Goal: Information Seeking & Learning: Learn about a topic

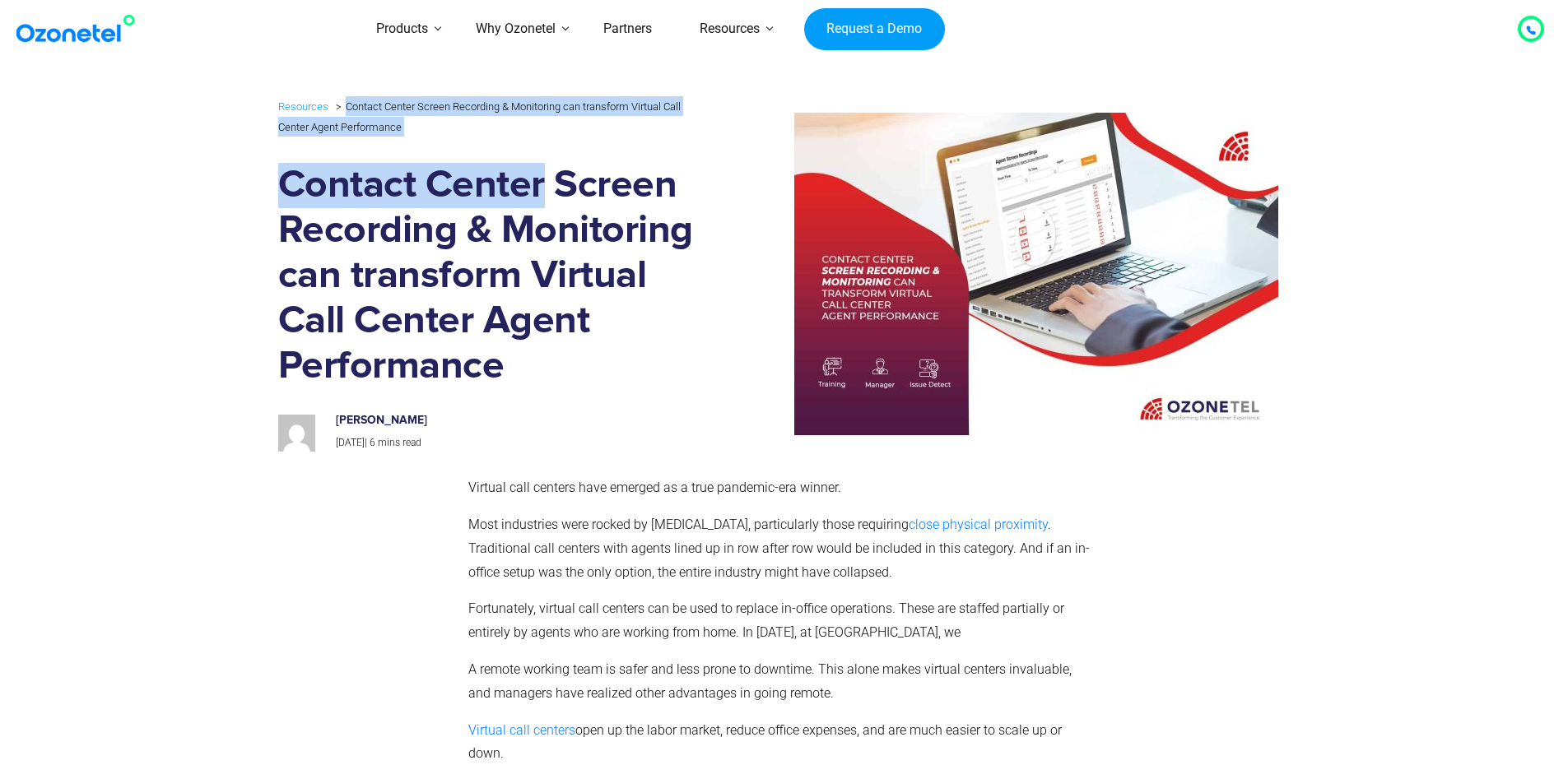
drag, startPoint x: 345, startPoint y: 107, endPoint x: 537, endPoint y: 147, distance: 196.1
click at [537, 147] on div "Resources Contact Center Screen Recording & Monitoring can transform Virtual Ca…" at bounding box center [489, 274] width 422 height 356
click at [444, 134] on ul "Resources Contact Center Screen Recording & Monitoring can transform Virtual Ca…" at bounding box center [489, 117] width 422 height 41
drag, startPoint x: 388, startPoint y: 121, endPoint x: 244, endPoint y: 101, distance: 145.4
click at [244, 101] on section "Resources Contact Center Screen Recording & Monitoring can transform Virtual Ca…" at bounding box center [784, 274] width 1568 height 372
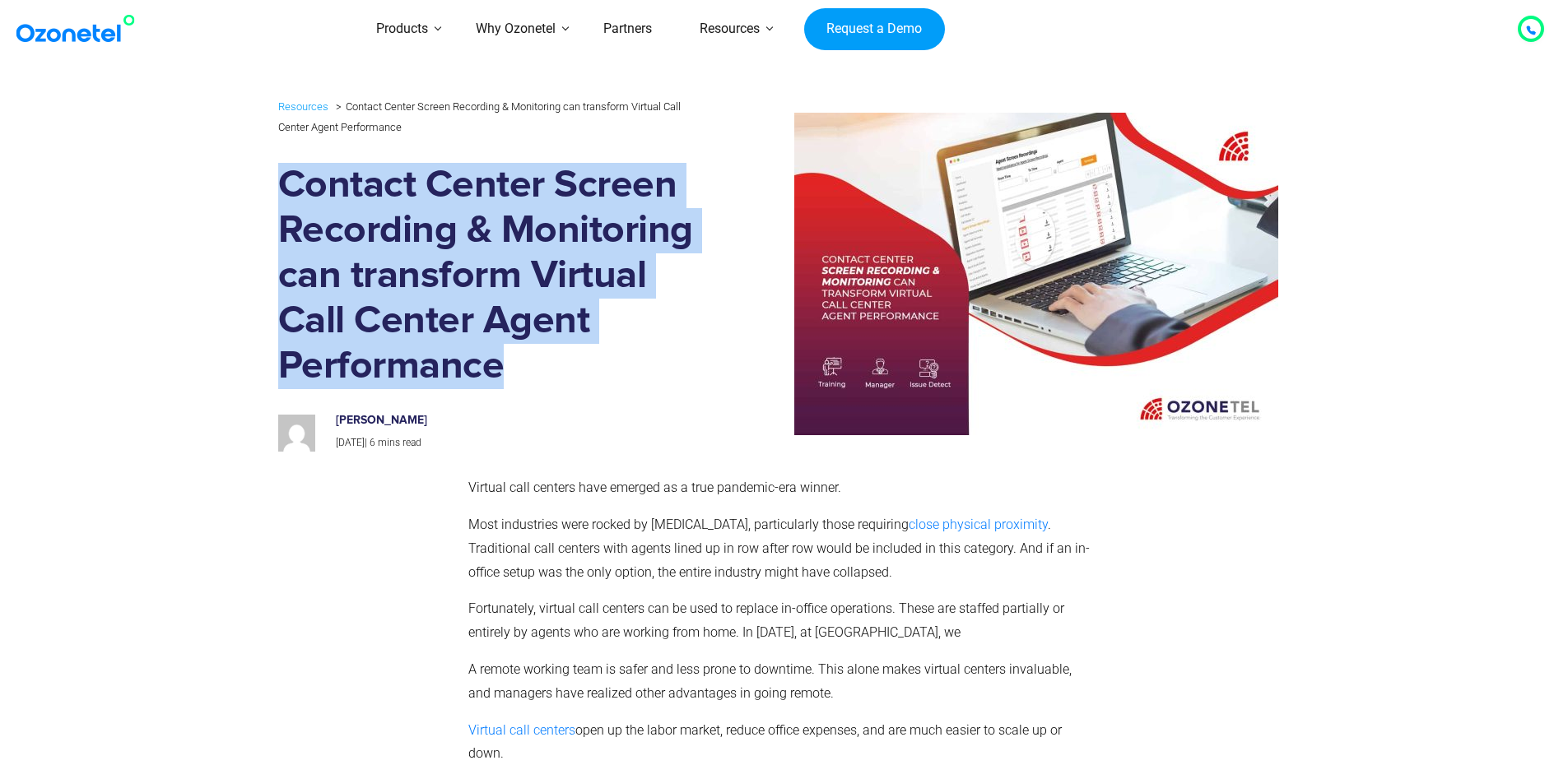
drag, startPoint x: 514, startPoint y: 366, endPoint x: 220, endPoint y: 191, distance: 342.1
click at [220, 191] on section "Resources Contact Center Screen Recording & Monitoring can transform Virtual Ca…" at bounding box center [784, 274] width 1568 height 372
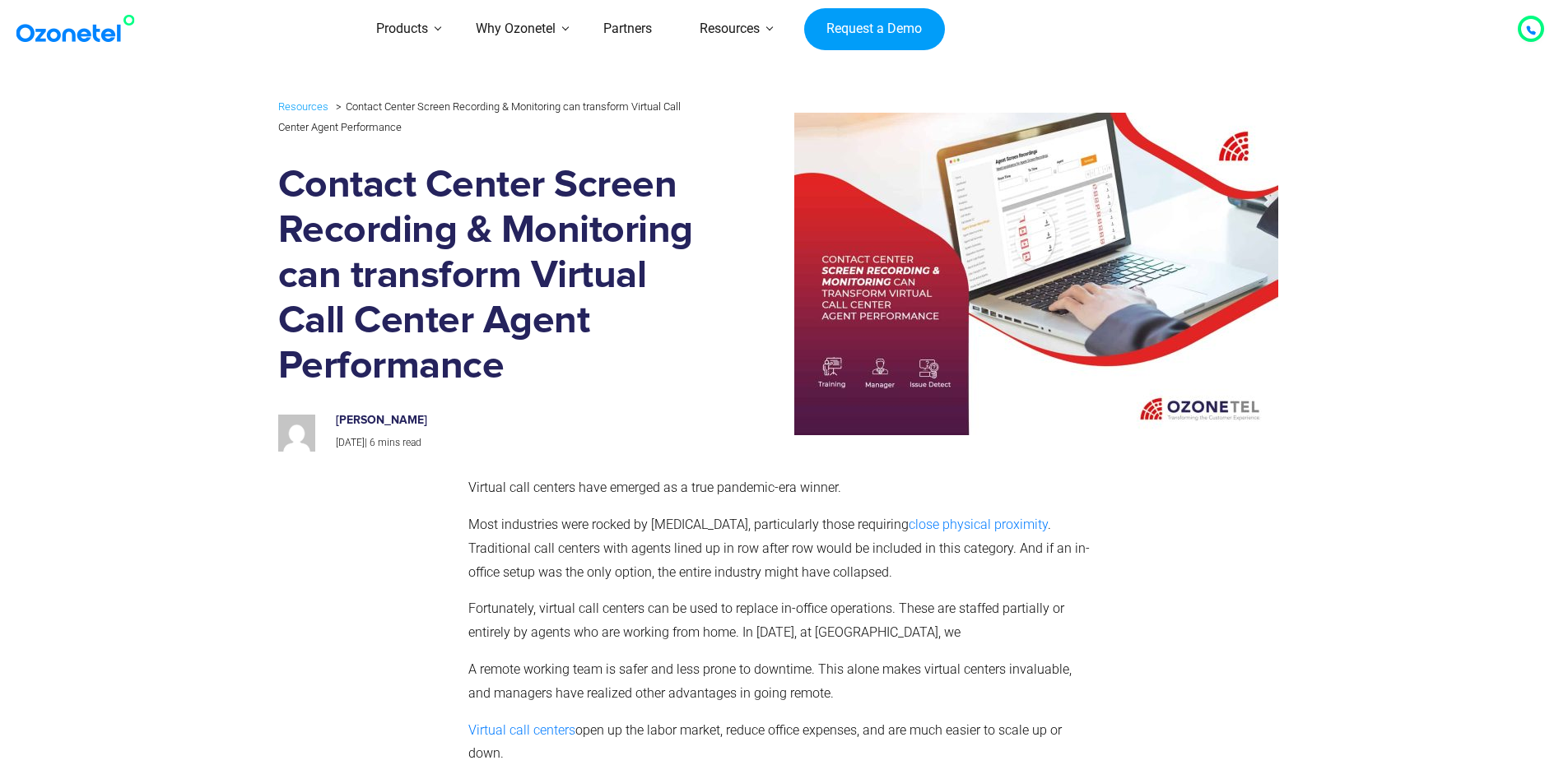
click at [1546, 244] on section "Resources Contact Center Screen Recording & Monitoring can transform Virtual Ca…" at bounding box center [784, 274] width 1568 height 372
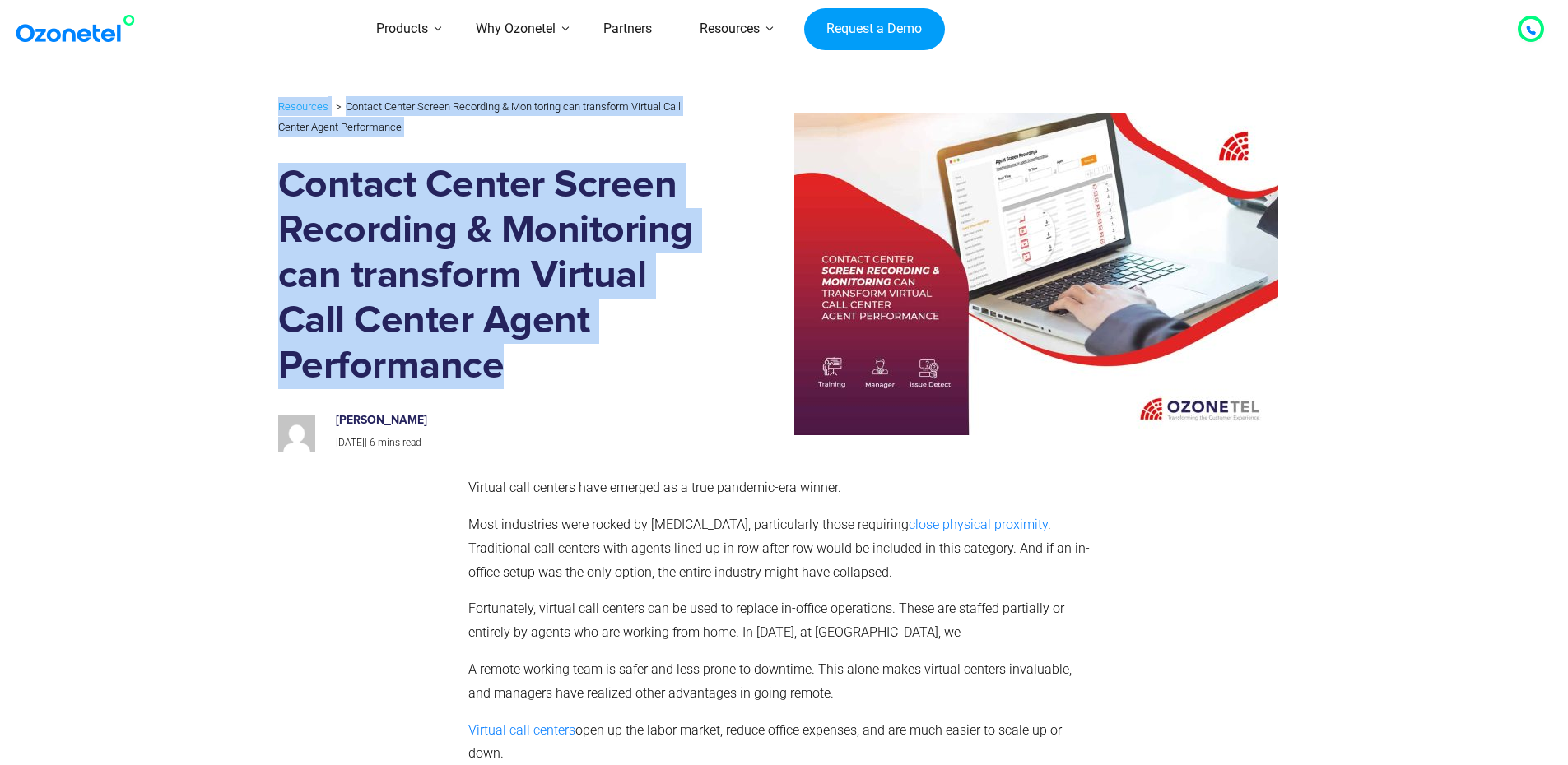
drag, startPoint x: 257, startPoint y: 103, endPoint x: 696, endPoint y: 352, distance: 504.7
click at [696, 352] on section "Resources Contact Center Screen Recording & Monitoring can transform Virtual Ca…" at bounding box center [784, 274] width 1568 height 372
click at [651, 358] on h1 "Contact Center Screen Recording & Monitoring can transform Virtual Call Center …" at bounding box center [489, 275] width 422 height 226
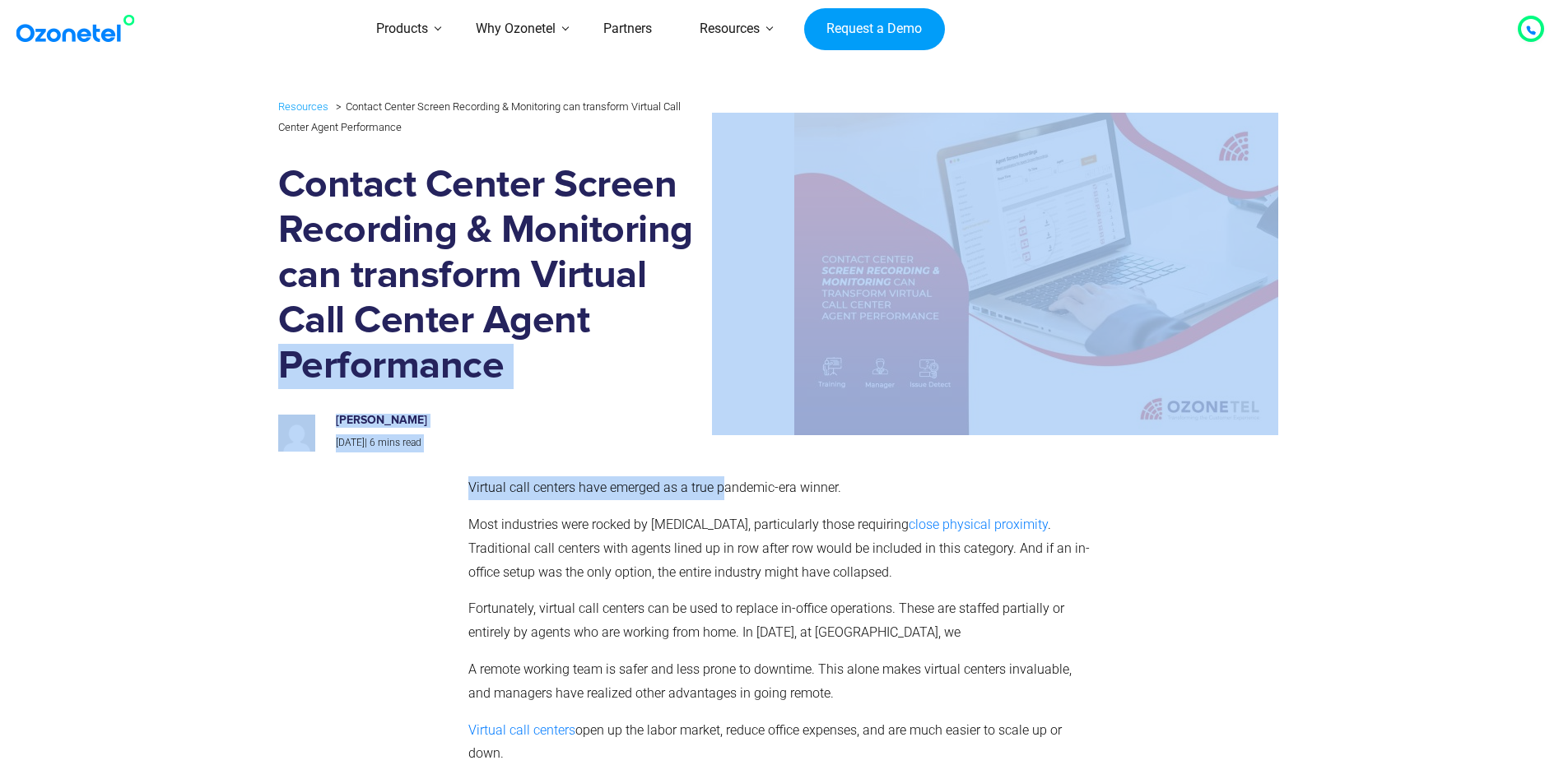
drag, startPoint x: 266, startPoint y: 387, endPoint x: 730, endPoint y: 496, distance: 476.6
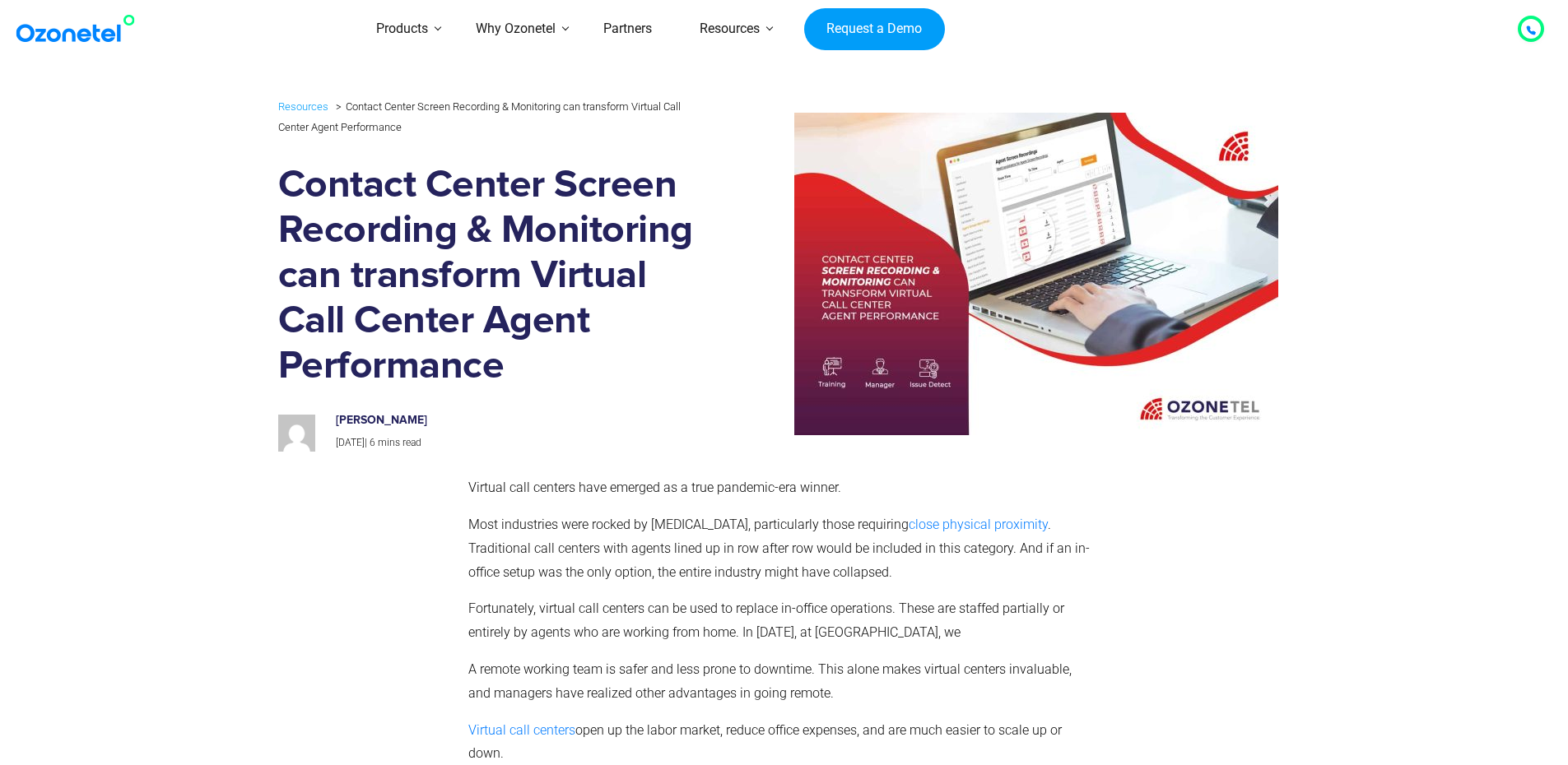
drag, startPoint x: 772, startPoint y: 506, endPoint x: 791, endPoint y: 503, distance: 19.2
click at [773, 506] on div "Virtual call centers have emerged as a true pandemic-era winner. Most industrie…" at bounding box center [781, 651] width 625 height 351
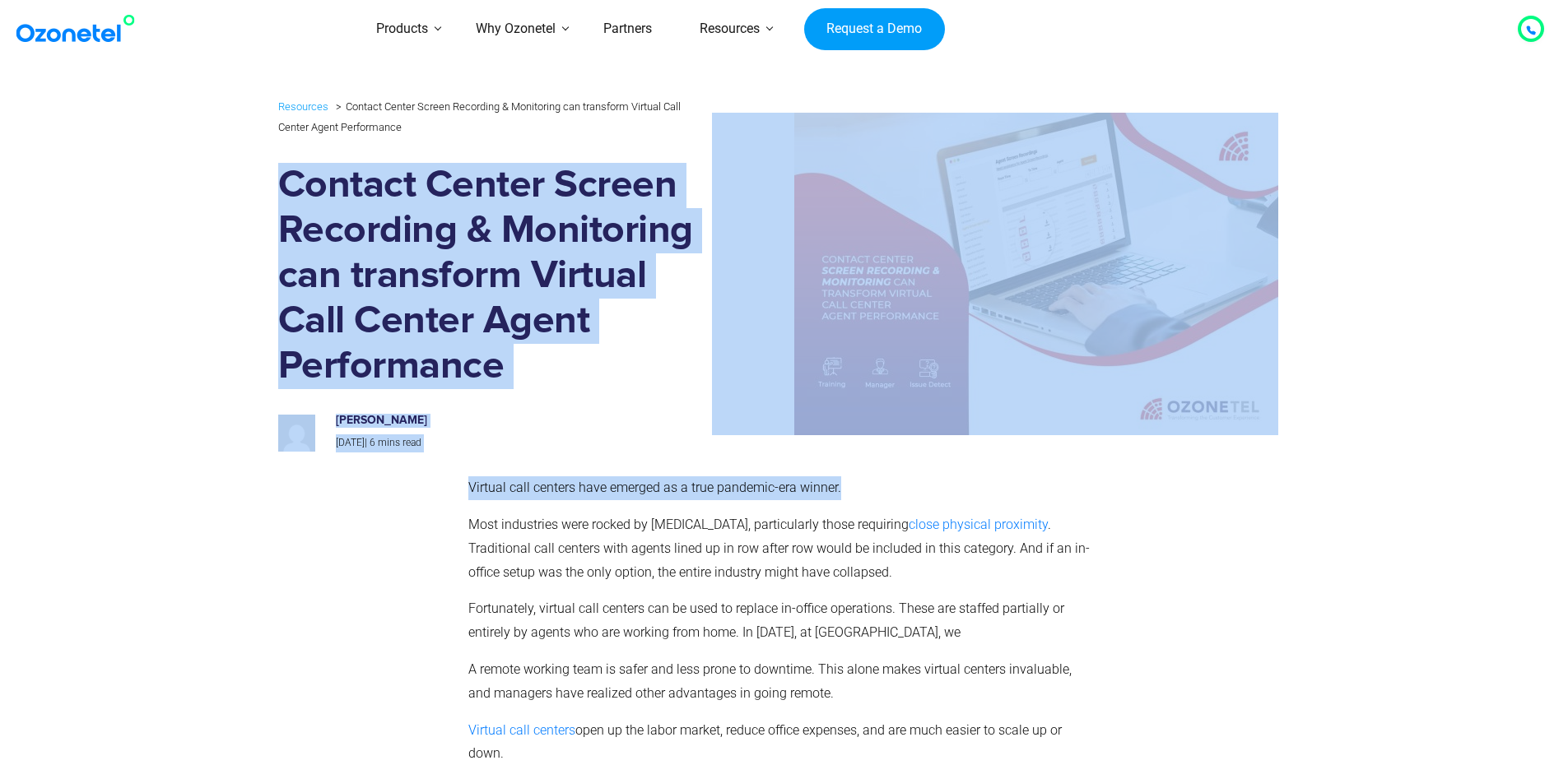
drag, startPoint x: 841, startPoint y: 485, endPoint x: 259, endPoint y: 170, distance: 661.8
click at [260, 147] on div "Resources Contact Center Screen Recording & Monitoring can transform Virtual Ca…" at bounding box center [784, 274] width 1054 height 372
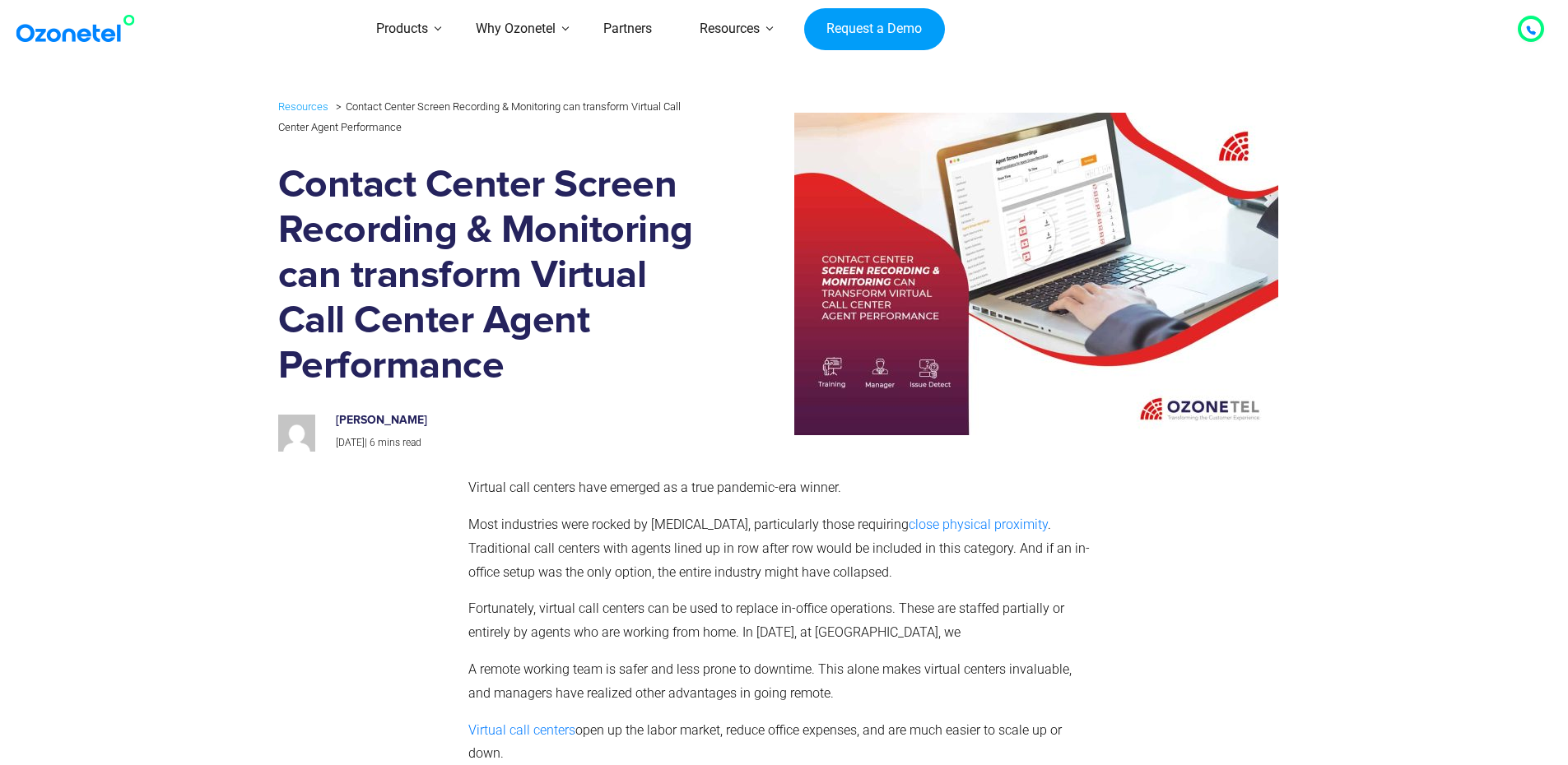
click at [53, 42] on img at bounding box center [79, 29] width 133 height 30
